Goal: Navigation & Orientation: Find specific page/section

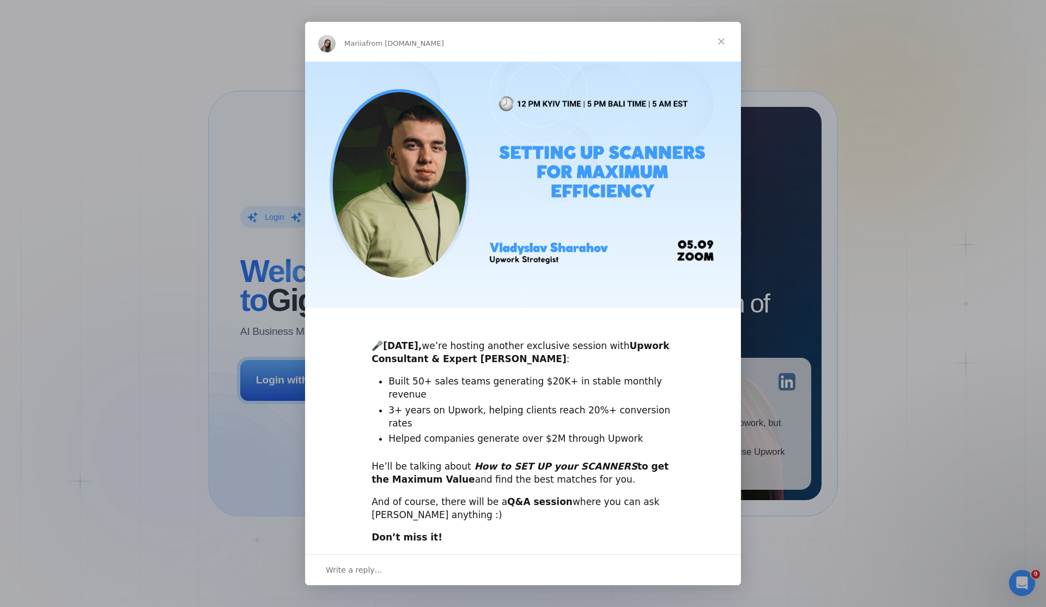
click at [722, 45] on span "Close" at bounding box center [721, 41] width 39 height 39
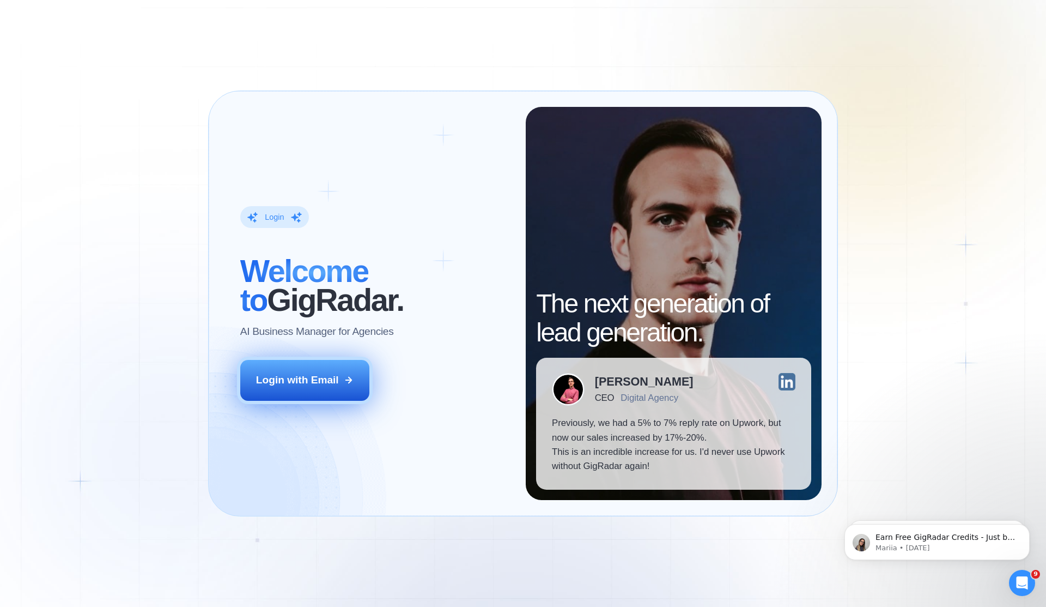
click at [330, 372] on button "Login with Email" at bounding box center [305, 380] width 130 height 40
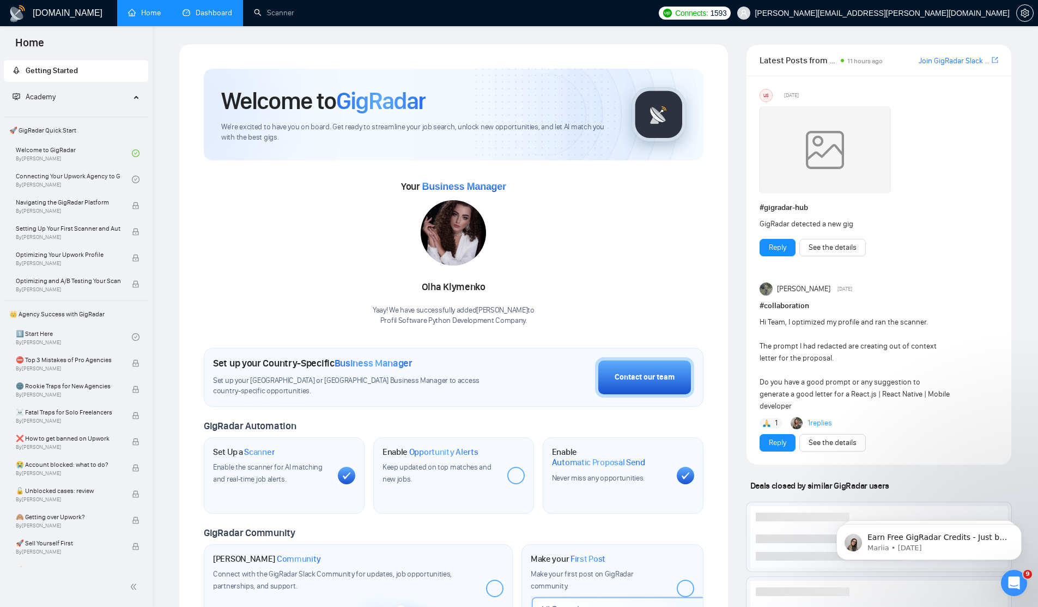
click at [206, 14] on link "Dashboard" at bounding box center [208, 12] width 50 height 9
